Goal: Task Accomplishment & Management: Complete application form

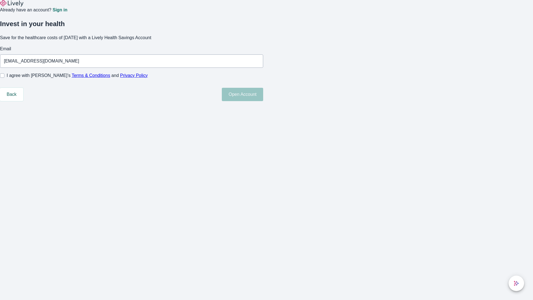
click at [4, 78] on input "I agree with Lively’s Terms & Conditions and Privacy Policy" at bounding box center [2, 75] width 4 height 4
checkbox input "true"
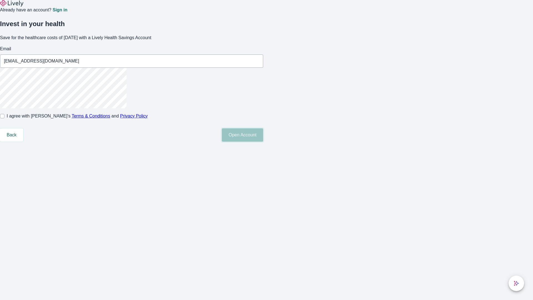
click at [263, 142] on button "Open Account" at bounding box center [242, 134] width 41 height 13
type input "[EMAIL_ADDRESS][DOMAIN_NAME]"
click at [4, 118] on input "I agree with Lively’s Terms & Conditions and Privacy Policy" at bounding box center [2, 116] width 4 height 4
checkbox input "false"
type input "[EMAIL_ADDRESS][DOMAIN_NAME]"
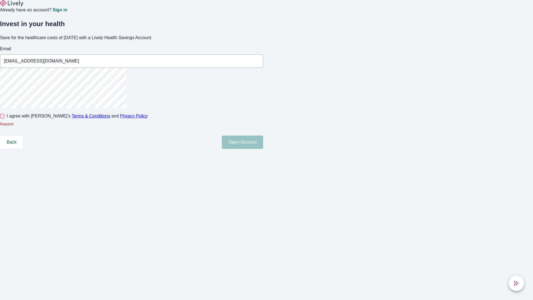
click at [4, 118] on input "I agree with Lively’s Terms & Conditions and Privacy Policy" at bounding box center [2, 116] width 4 height 4
checkbox input "true"
click at [263, 142] on button "Open Account" at bounding box center [242, 134] width 41 height 13
